Goal: Task Accomplishment & Management: Manage account settings

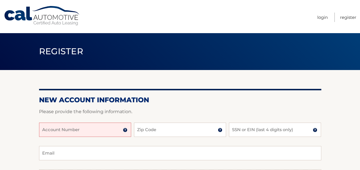
scroll to position [30, 0]
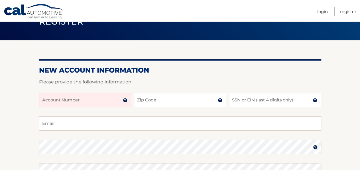
click at [69, 102] on input "Account Number" at bounding box center [85, 100] width 92 height 14
click at [76, 101] on input "4445598" at bounding box center [85, 100] width 92 height 14
type input "4"
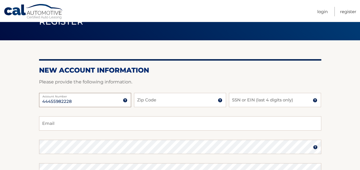
type input "44455982228"
click at [157, 100] on input "Zip Code" at bounding box center [180, 100] width 92 height 14
type input "08859"
click at [259, 102] on input "SSN or EIN (last 4 digits only)" at bounding box center [275, 100] width 92 height 14
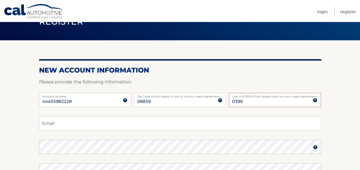
type input "0399"
click at [50, 125] on input "Email" at bounding box center [180, 123] width 282 height 14
type input "siguy1111@yahoo.com"
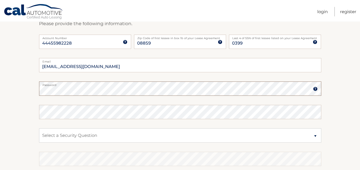
scroll to position [89, 0]
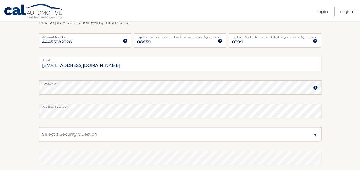
select select "2"
click option "What is your mother’s maiden name?" at bounding box center [0, 0] width 0 height 0
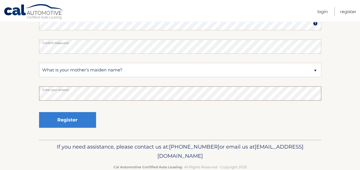
scroll to position [166, 0]
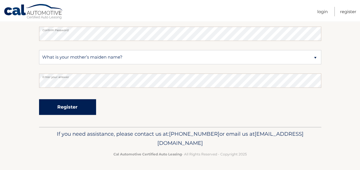
click at [73, 110] on button "Register" at bounding box center [67, 107] width 57 height 16
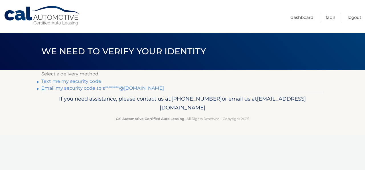
click at [60, 82] on link "Text me my security code" at bounding box center [71, 80] width 60 height 5
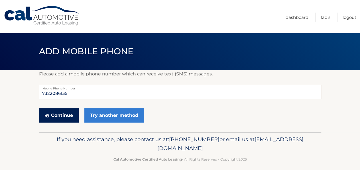
click at [63, 118] on button "Continue" at bounding box center [59, 115] width 40 height 14
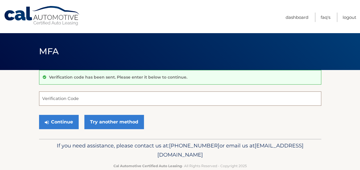
click at [68, 97] on input "Verification Code" at bounding box center [180, 98] width 282 height 14
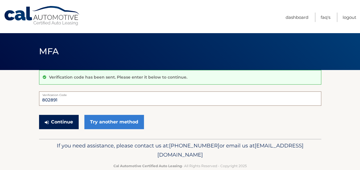
type input "802891"
click at [58, 119] on button "Continue" at bounding box center [59, 122] width 40 height 14
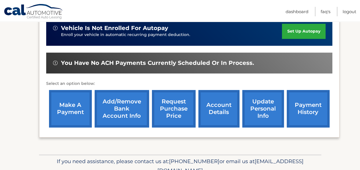
scroll to position [178, 0]
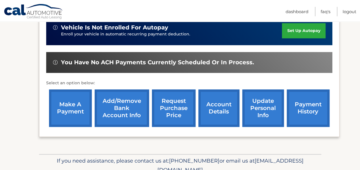
click at [214, 118] on link "account details" at bounding box center [219, 107] width 41 height 37
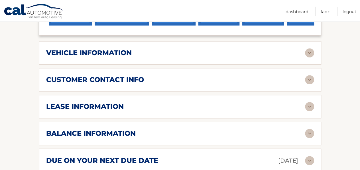
scroll to position [297, 0]
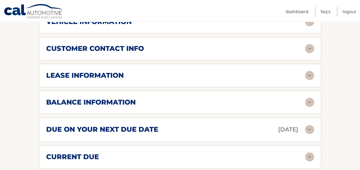
click at [82, 106] on h2 "balance information" at bounding box center [91, 102] width 90 height 9
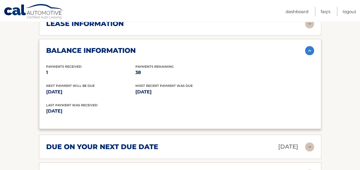
scroll to position [230, 0]
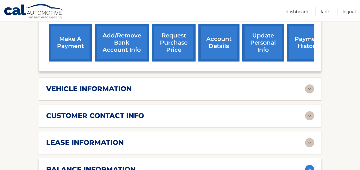
click at [201, 50] on link "account details" at bounding box center [219, 42] width 41 height 37
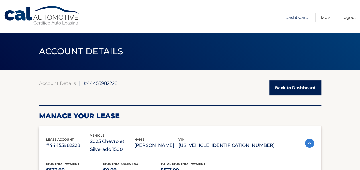
click at [295, 15] on link "Dashboard" at bounding box center [297, 17] width 23 height 9
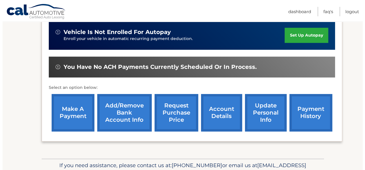
scroll to position [178, 0]
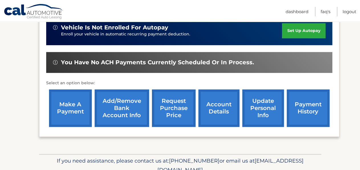
click at [165, 116] on link "request purchase price" at bounding box center [174, 107] width 44 height 37
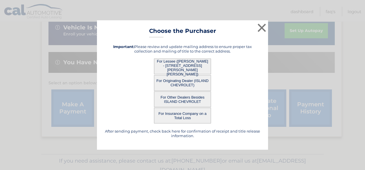
click at [192, 67] on button "For Lessee ([PERSON_NAME] - [STREET_ADDRESS][PERSON_NAME][PERSON_NAME])" at bounding box center [182, 66] width 57 height 16
click at [192, 84] on button "For Originating Dealer (ISLAND CHEVROLET)" at bounding box center [182, 83] width 57 height 16
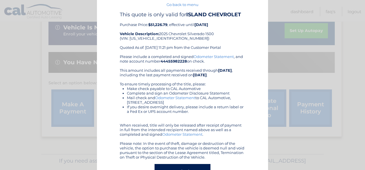
scroll to position [0, 0]
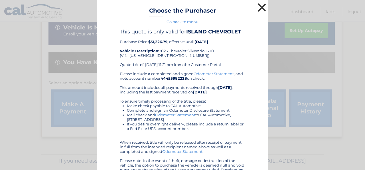
click at [259, 5] on button "×" at bounding box center [261, 7] width 11 height 11
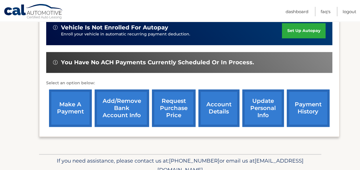
click at [161, 118] on link "request purchase price" at bounding box center [174, 107] width 44 height 37
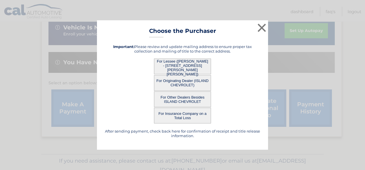
click at [173, 62] on button "For Lessee ([PERSON_NAME] - [STREET_ADDRESS][PERSON_NAME][PERSON_NAME])" at bounding box center [182, 66] width 57 height 16
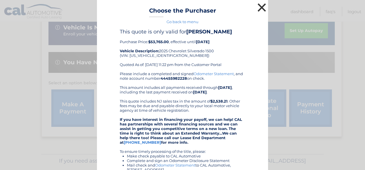
click at [260, 5] on button "×" at bounding box center [261, 7] width 11 height 11
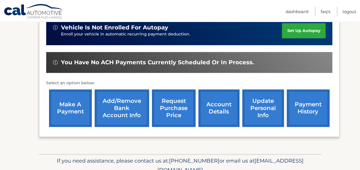
click at [222, 120] on link "account details" at bounding box center [219, 107] width 41 height 37
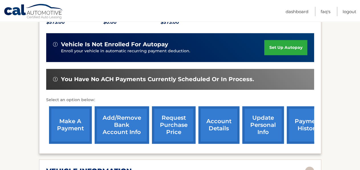
scroll to position [148, 0]
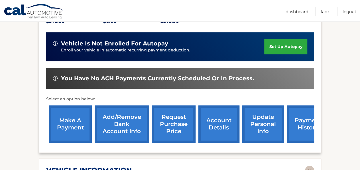
click at [199, 135] on link "account details" at bounding box center [219, 123] width 41 height 37
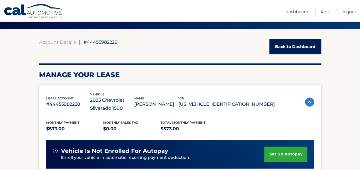
scroll to position [189, 0]
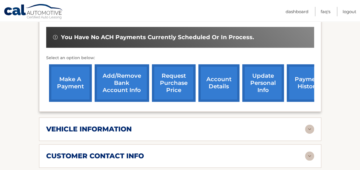
click at [211, 88] on link "account details" at bounding box center [219, 82] width 41 height 37
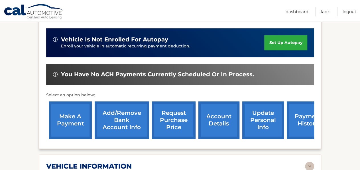
scroll to position [178, 0]
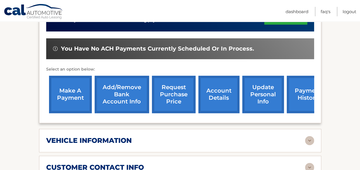
click at [112, 113] on link "Add/Remove bank account info" at bounding box center [122, 94] width 54 height 37
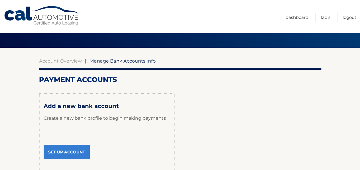
scroll to position [80, 0]
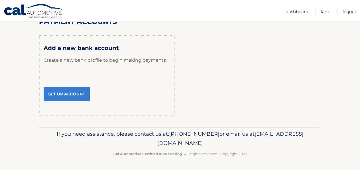
click at [65, 95] on link "Set Up Account" at bounding box center [67, 94] width 46 height 14
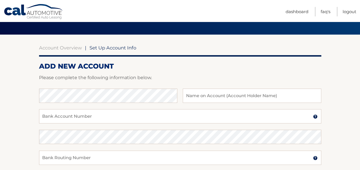
scroll to position [59, 0]
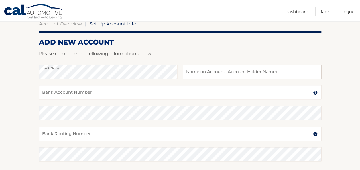
click at [210, 74] on input "text" at bounding box center [252, 71] width 138 height 14
type input "[PERSON_NAME]"
click at [138, 97] on input "Bank Account Number" at bounding box center [180, 92] width 282 height 14
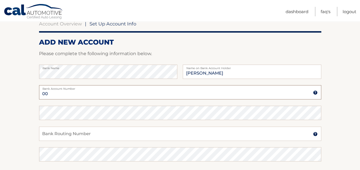
type input "0"
type input "005563076796"
click at [97, 135] on input "Bank Routing Number" at bounding box center [180, 133] width 282 height 14
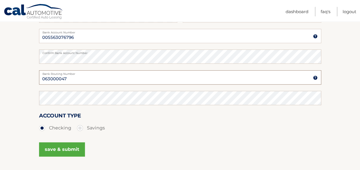
scroll to position [119, 0]
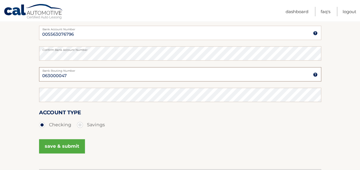
type input "063000047"
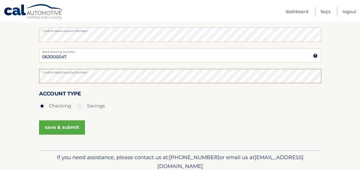
scroll to position [148, 0]
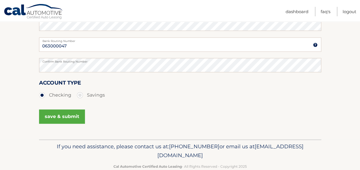
click at [57, 117] on button "save & submit" at bounding box center [62, 116] width 46 height 14
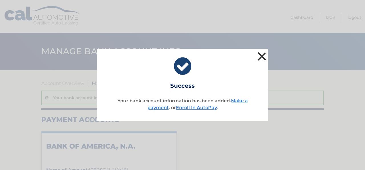
click at [261, 55] on button "×" at bounding box center [261, 55] width 11 height 11
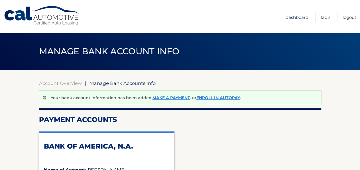
click at [296, 16] on link "Dashboard" at bounding box center [297, 17] width 23 height 9
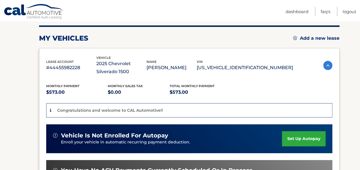
scroll to position [89, 0]
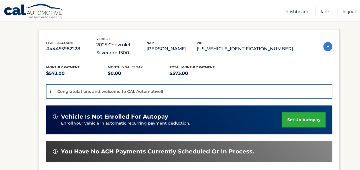
click at [292, 11] on link "Dashboard" at bounding box center [297, 11] width 23 height 9
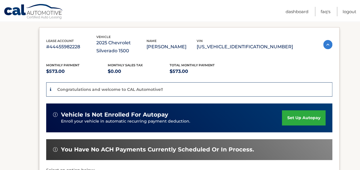
scroll to position [178, 0]
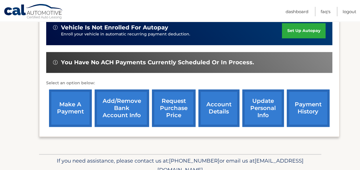
click at [255, 111] on link "update personal info" at bounding box center [263, 107] width 42 height 37
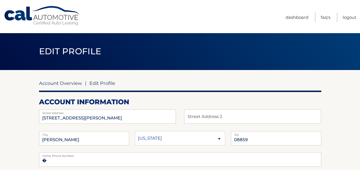
click at [46, 82] on link "Account Overview" at bounding box center [60, 83] width 43 height 6
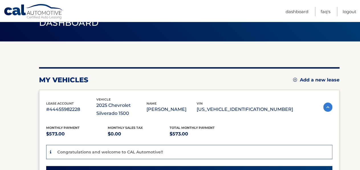
scroll to position [30, 0]
